Goal: Task Accomplishment & Management: Manage account settings

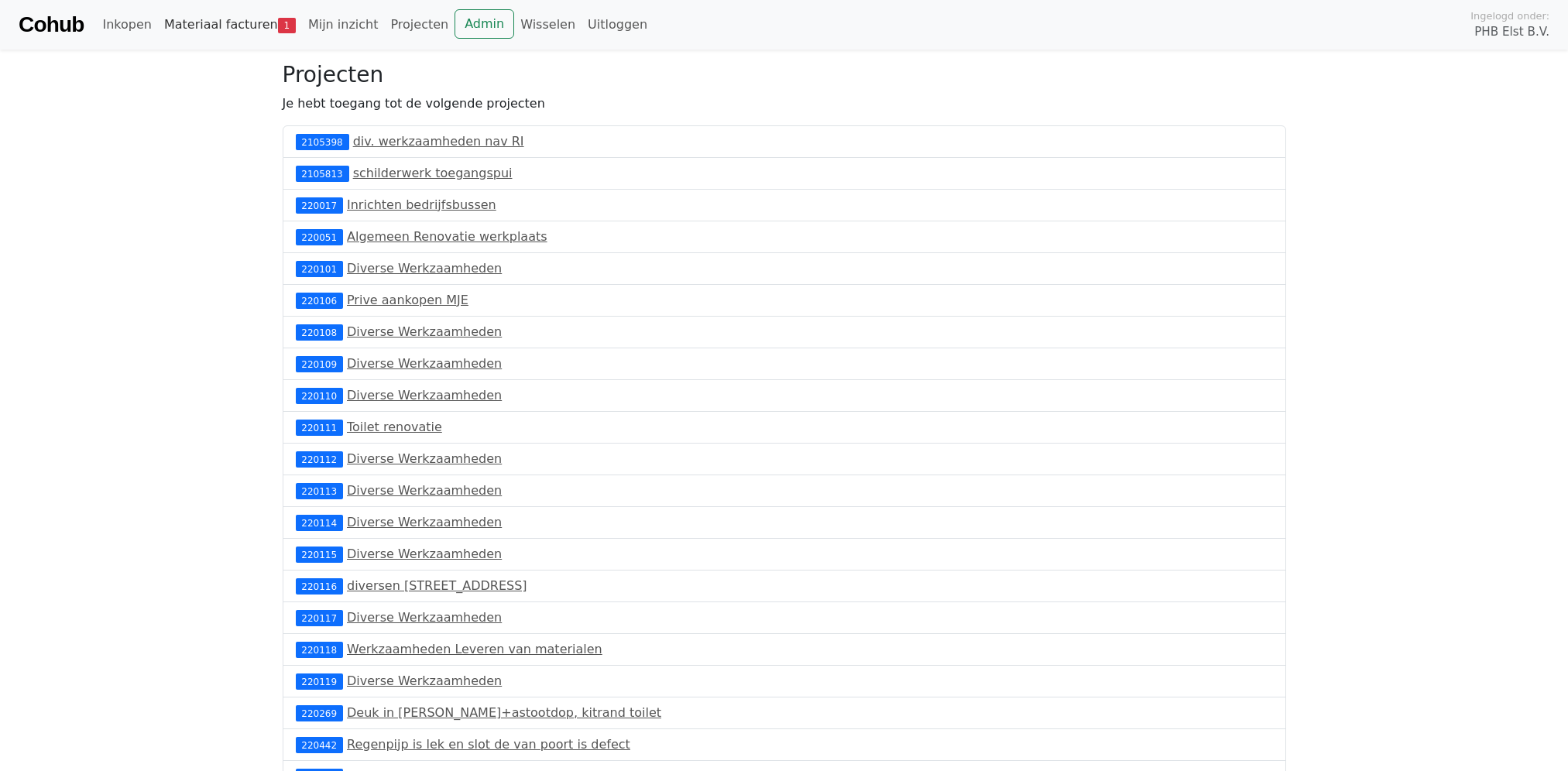
click at [238, 25] on link "Materiaal facturen 1" at bounding box center [230, 24] width 144 height 31
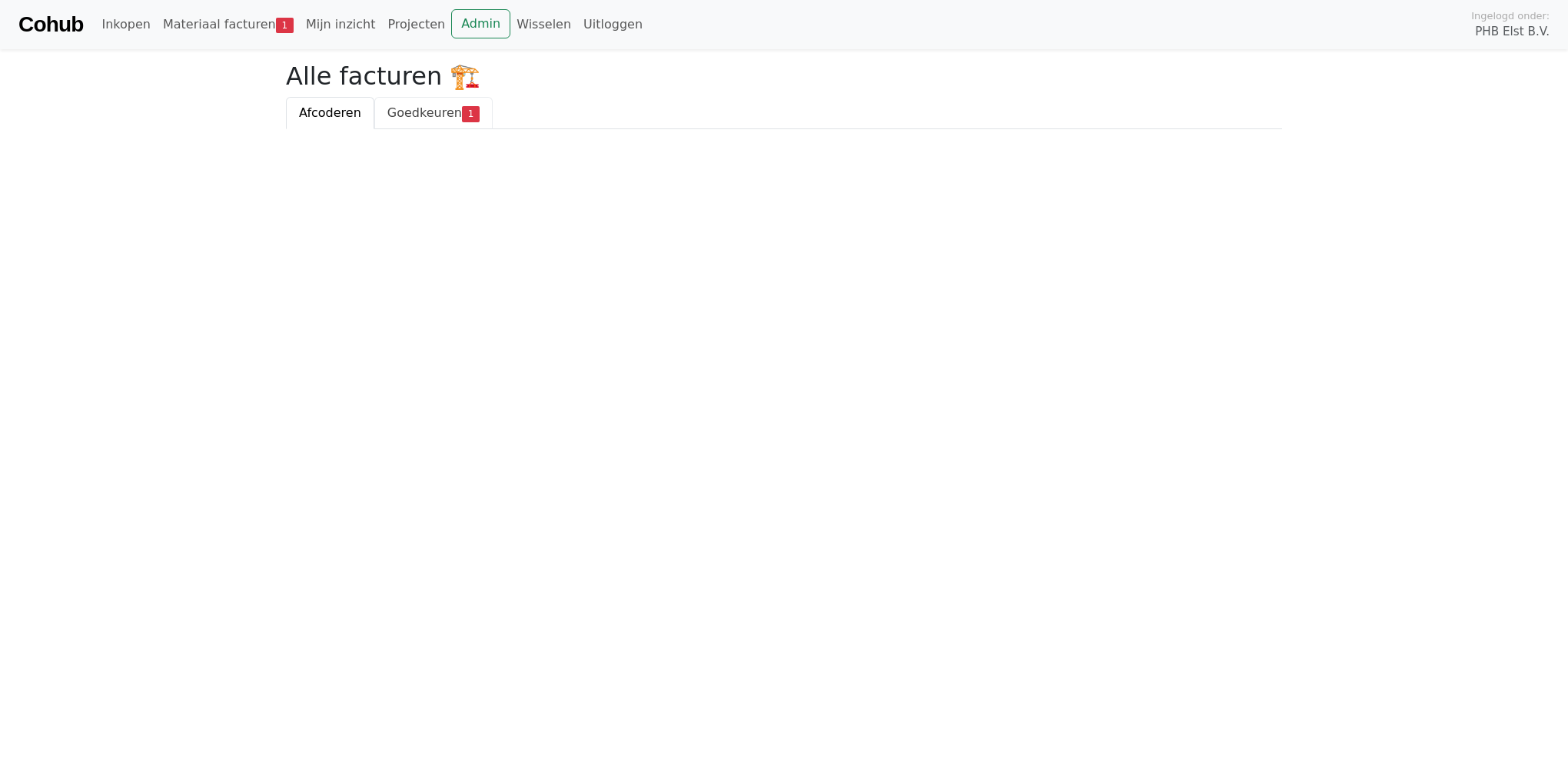
click at [394, 112] on span "Goedkeuren" at bounding box center [425, 112] width 75 height 15
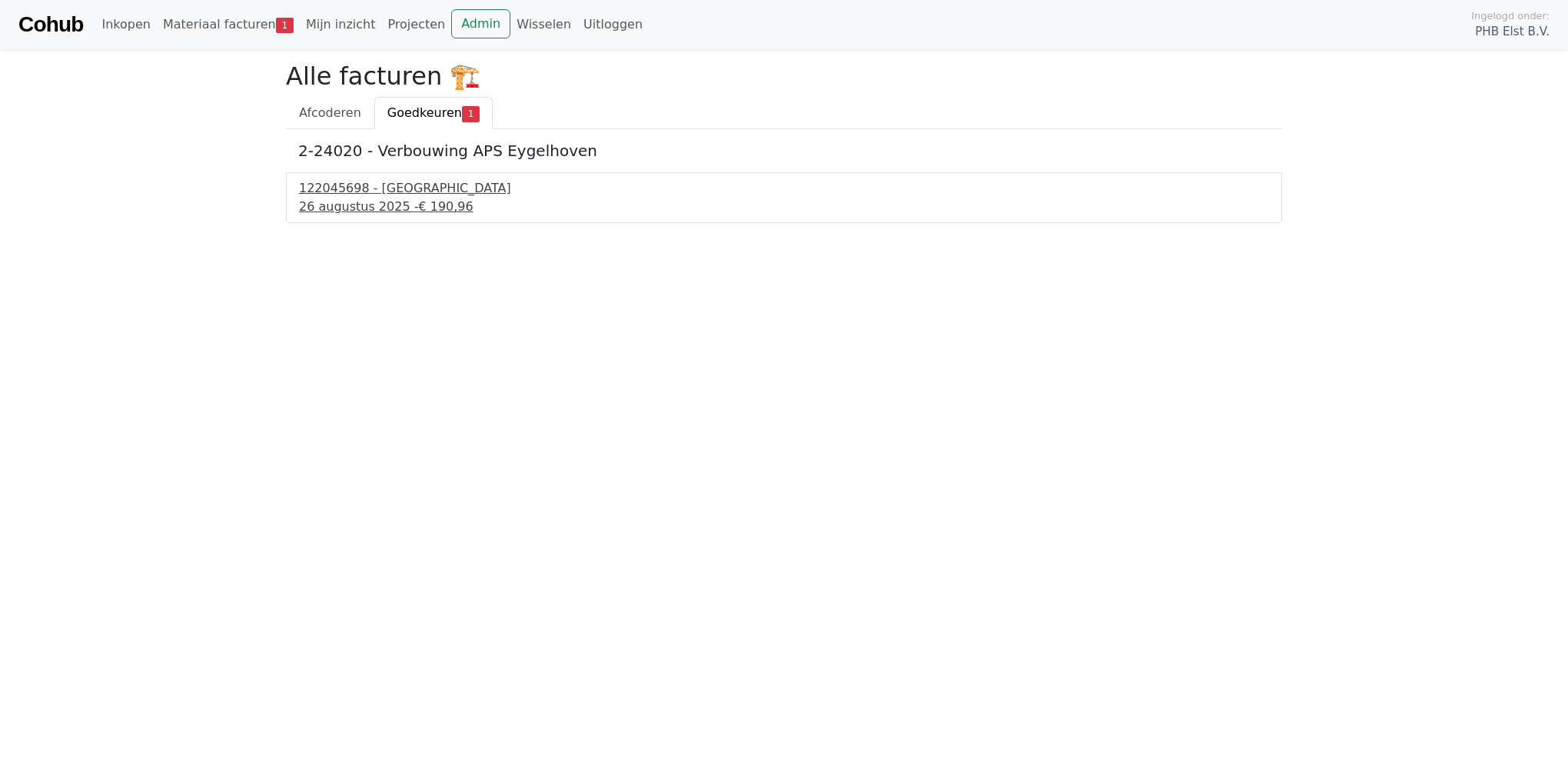
click at [369, 200] on div "26 augustus 2025 - € 190,96" at bounding box center [784, 206] width 970 height 18
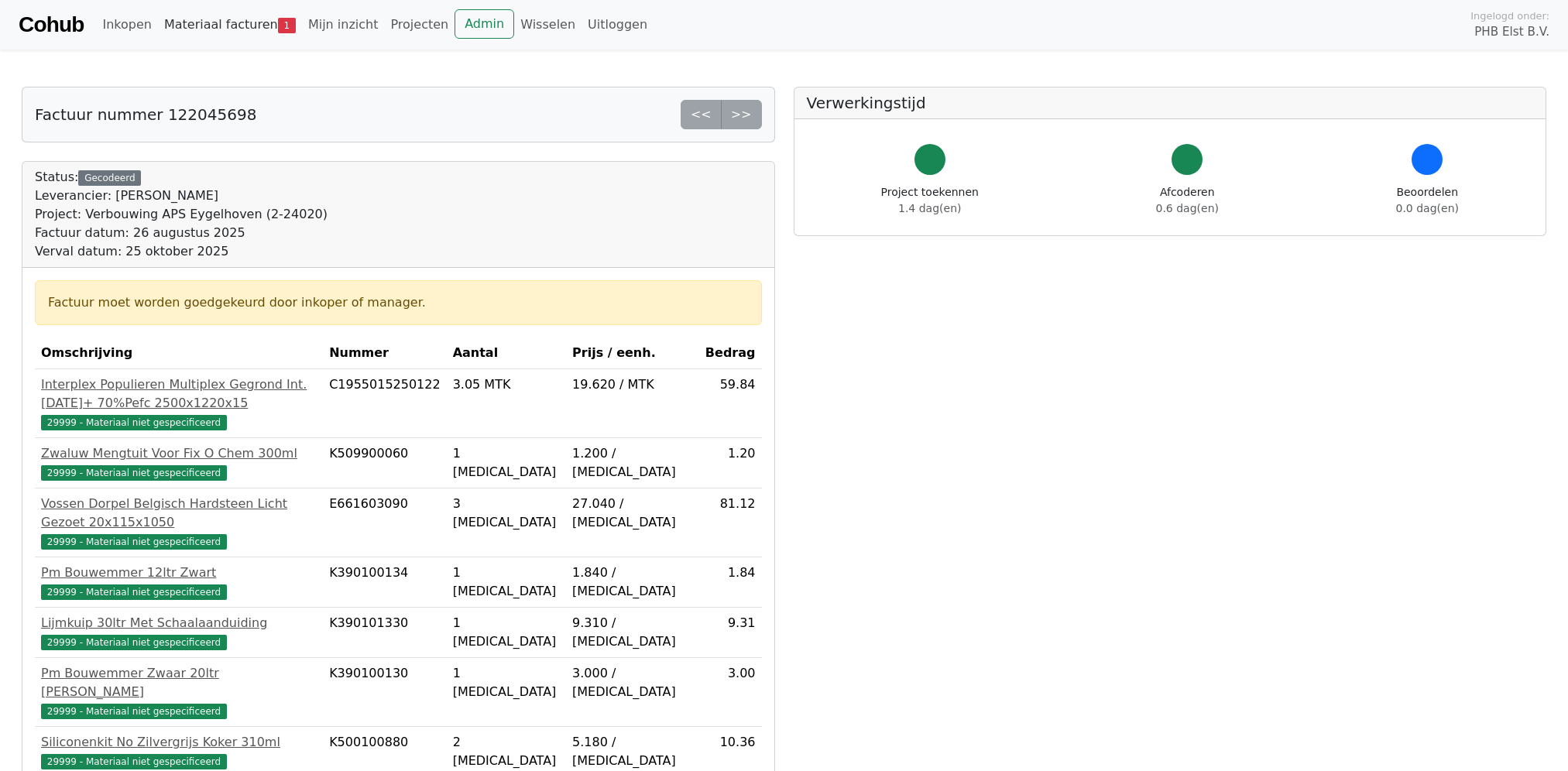
click at [245, 25] on link "Materiaal facturen 1" at bounding box center [230, 24] width 144 height 31
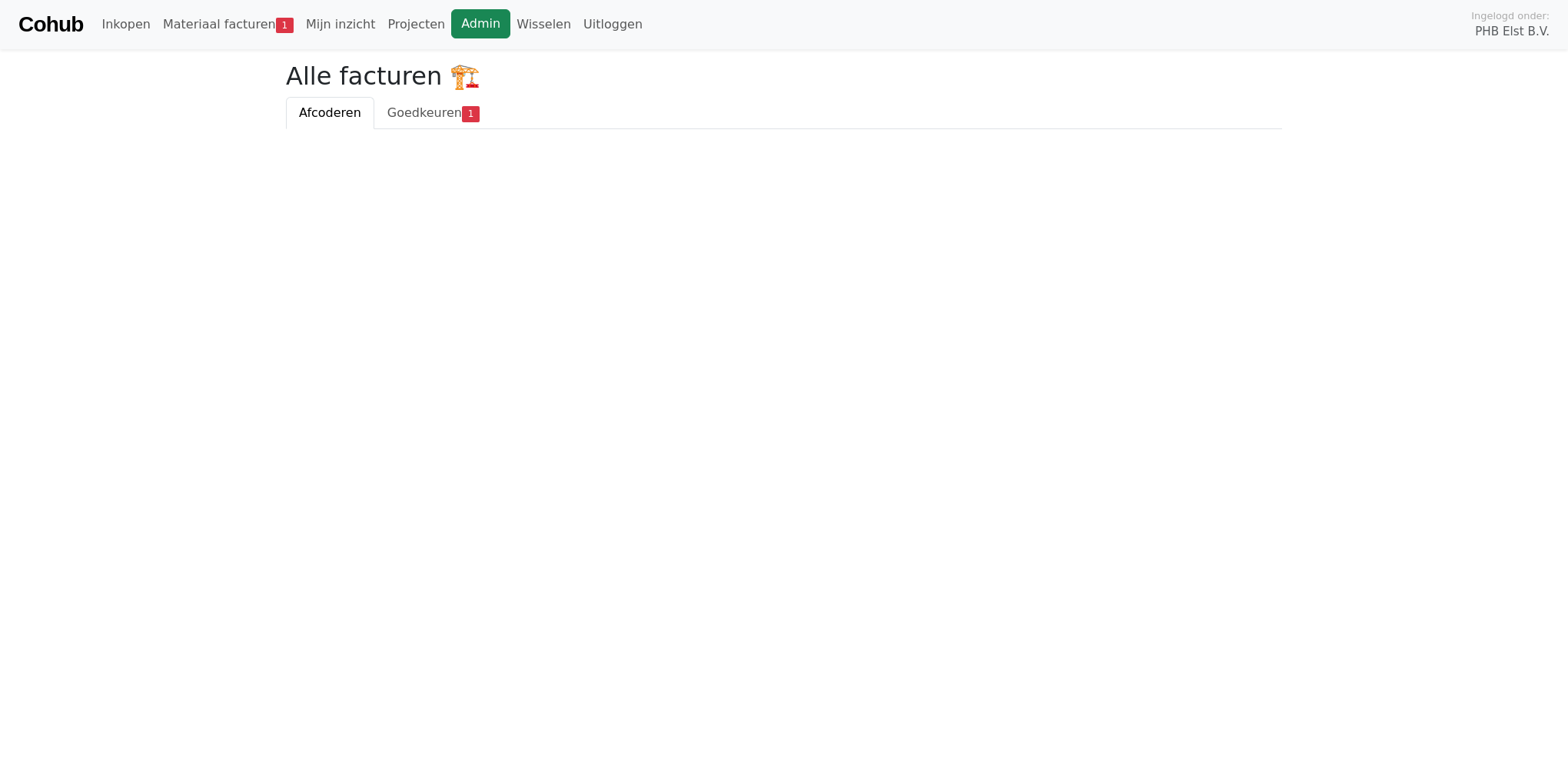
click at [451, 23] on link "Admin" at bounding box center [480, 24] width 59 height 29
click at [249, 23] on link "Materiaal facturen 1" at bounding box center [228, 24] width 143 height 30
click at [422, 117] on span "Goedkeuren" at bounding box center [425, 112] width 75 height 15
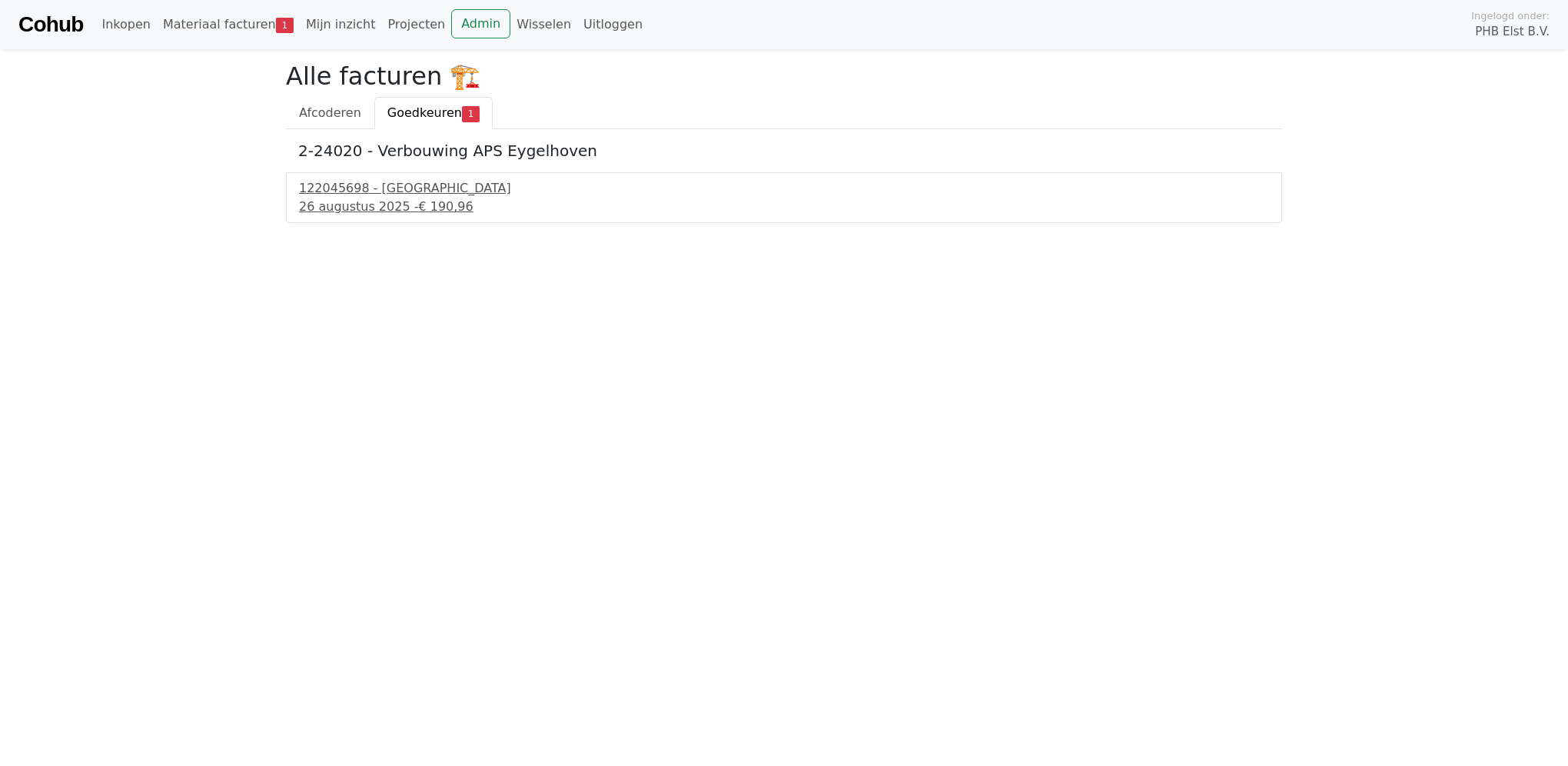
click at [61, 24] on link "Cohub" at bounding box center [50, 24] width 64 height 37
click at [61, 23] on link "Cohub" at bounding box center [50, 24] width 64 height 37
click at [50, 19] on link "Cohub" at bounding box center [50, 24] width 64 height 37
click at [230, 19] on link "Materiaal facturen 1" at bounding box center [228, 24] width 143 height 30
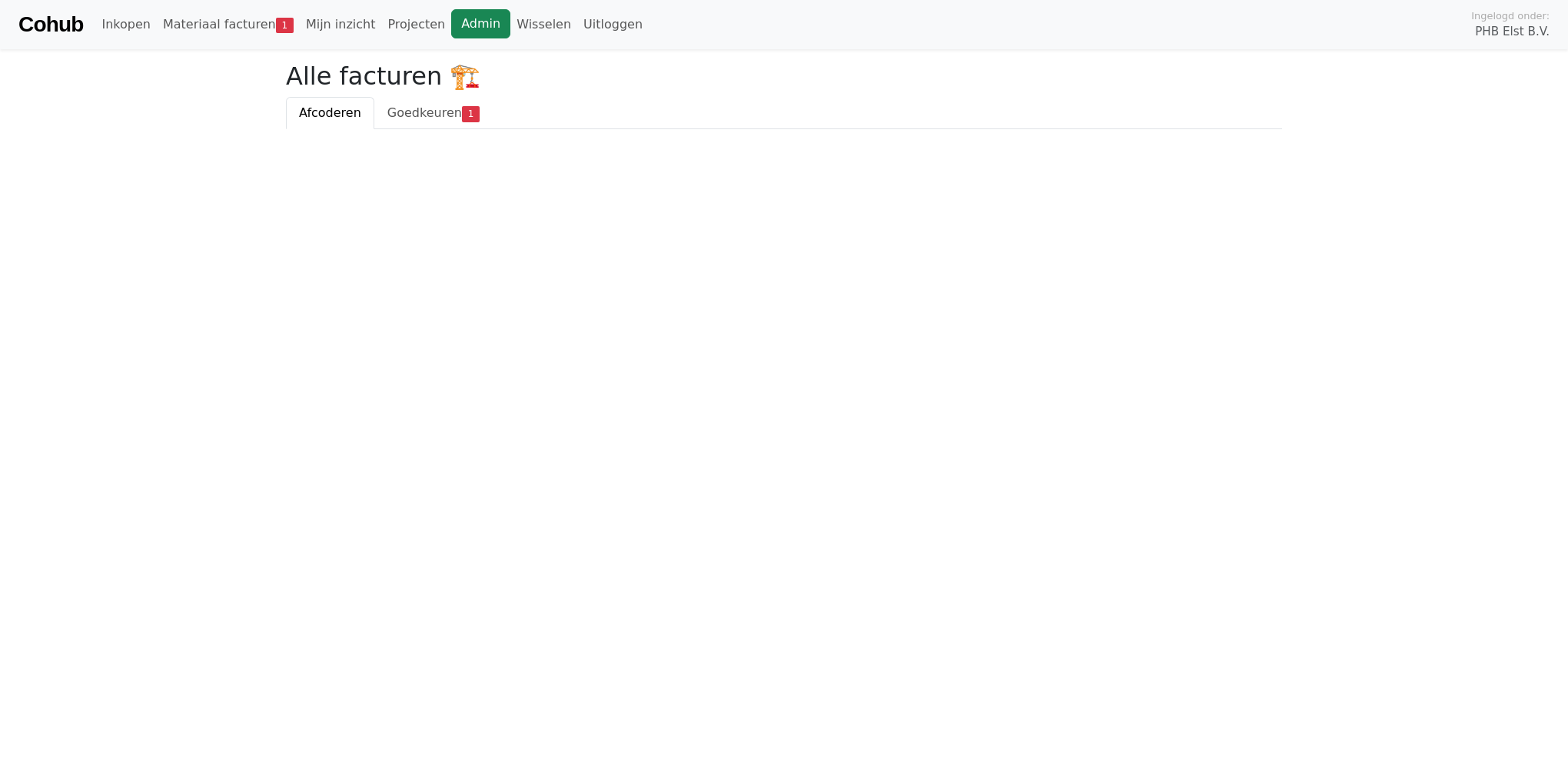
click at [451, 23] on link "Admin" at bounding box center [480, 24] width 59 height 29
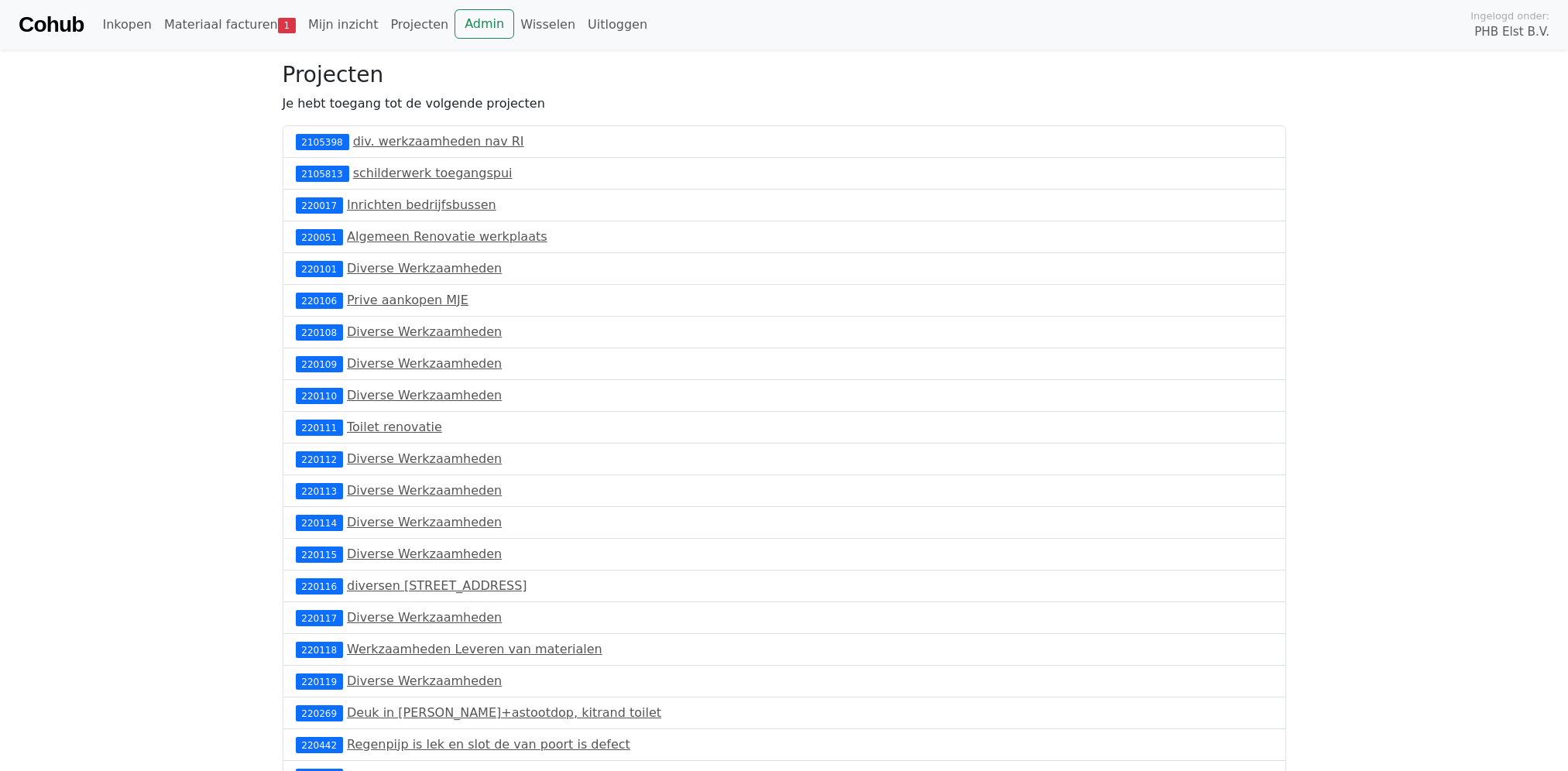
click at [58, 17] on link "Cohub" at bounding box center [51, 24] width 65 height 38
